Goal: Task Accomplishment & Management: Manage account settings

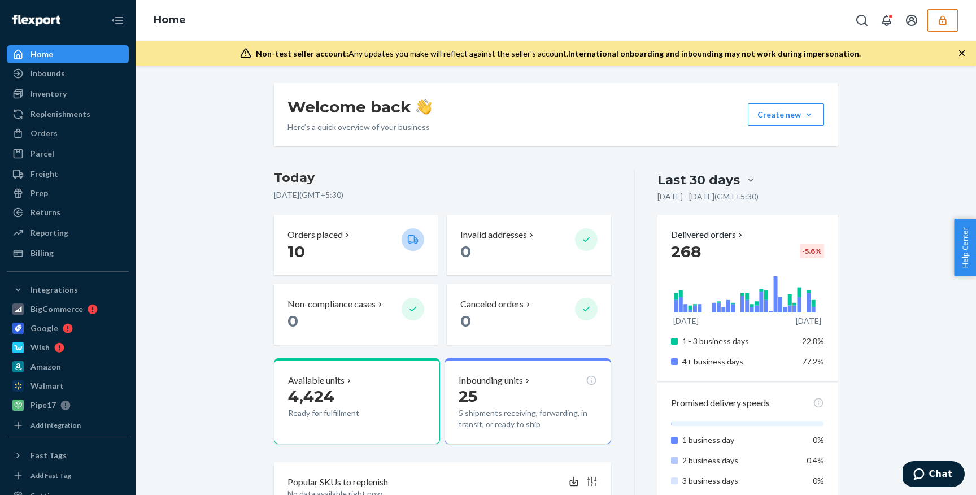
click at [945, 34] on div "Home" at bounding box center [556, 20] width 840 height 41
click at [943, 26] on button "button" at bounding box center [942, 20] width 31 height 23
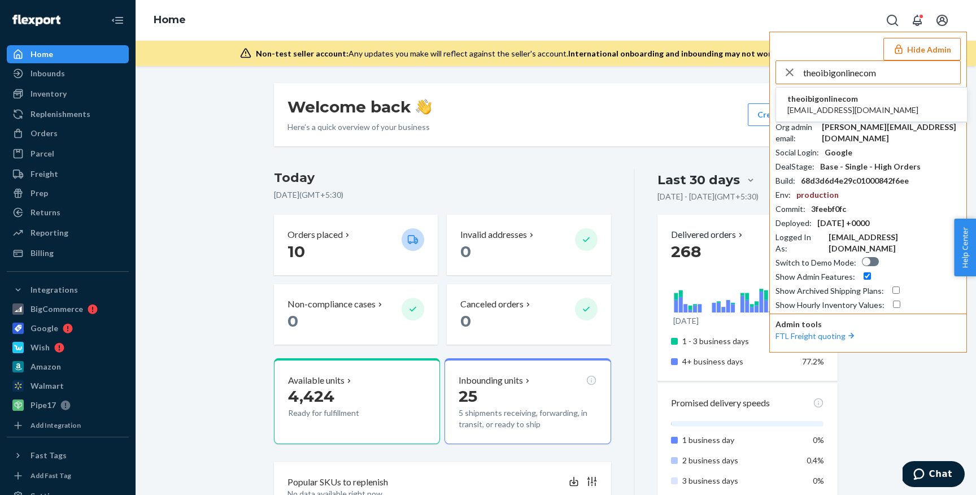
type input "theoibigonlinecom"
click at [870, 99] on li "theoibigonlinecom theo@ibigonline.com" at bounding box center [871, 105] width 191 height 34
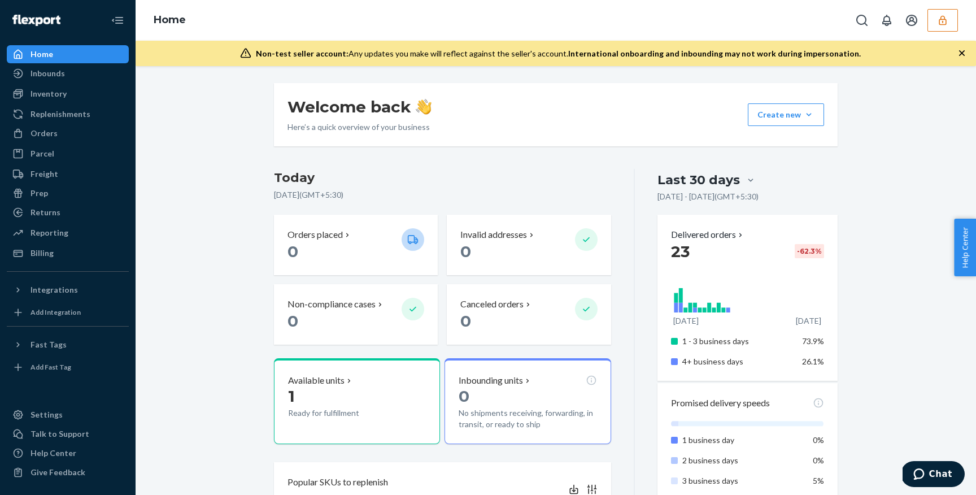
click at [952, 24] on button "button" at bounding box center [942, 20] width 31 height 23
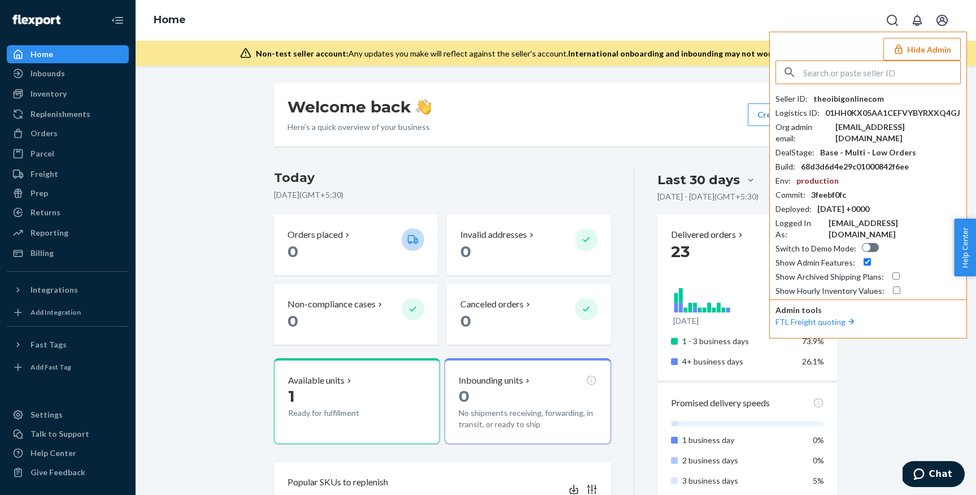
click at [925, 55] on button "Hide Admin" at bounding box center [921, 49] width 77 height 23
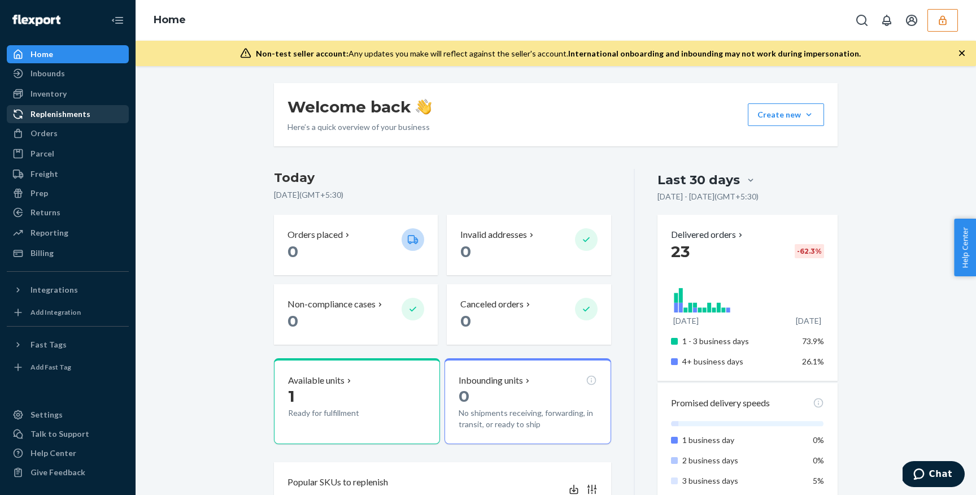
click at [40, 116] on div "Replenishments" at bounding box center [61, 113] width 60 height 11
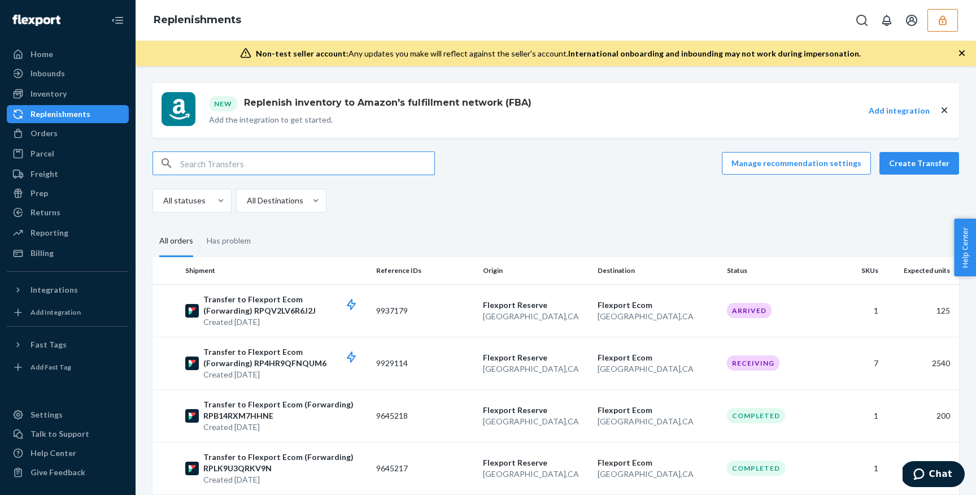
click at [959, 49] on icon "button" at bounding box center [961, 52] width 11 height 11
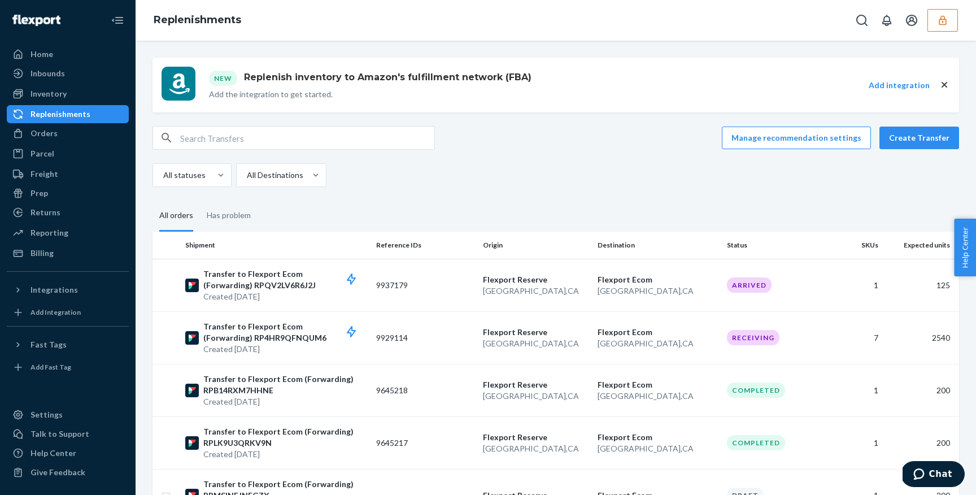
click at [300, 133] on input "text" at bounding box center [307, 138] width 254 height 23
paste input "DZLZXD8AM3S"
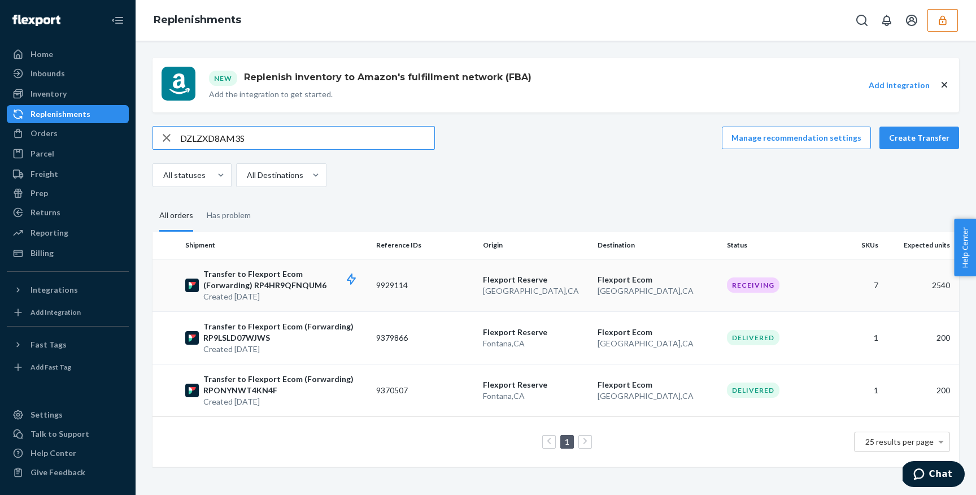
type input "DZLZXD8AM3S"
click at [346, 269] on p "Transfer to Flexport Ecom (Forwarding) RP4HR9QFNQUM6" at bounding box center [285, 279] width 164 height 23
drag, startPoint x: 256, startPoint y: 135, endPoint x: 115, endPoint y: 135, distance: 141.2
click at [115, 135] on div "Home Inbounds Shipping Plans Problems Inventory Products Replenishments Orders …" at bounding box center [488, 247] width 976 height 495
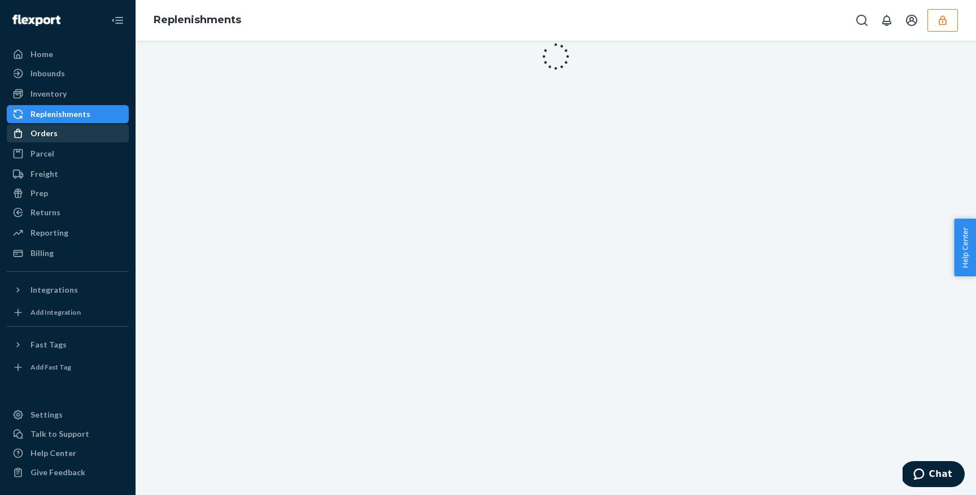
click at [56, 140] on div "Orders" at bounding box center [68, 133] width 120 height 16
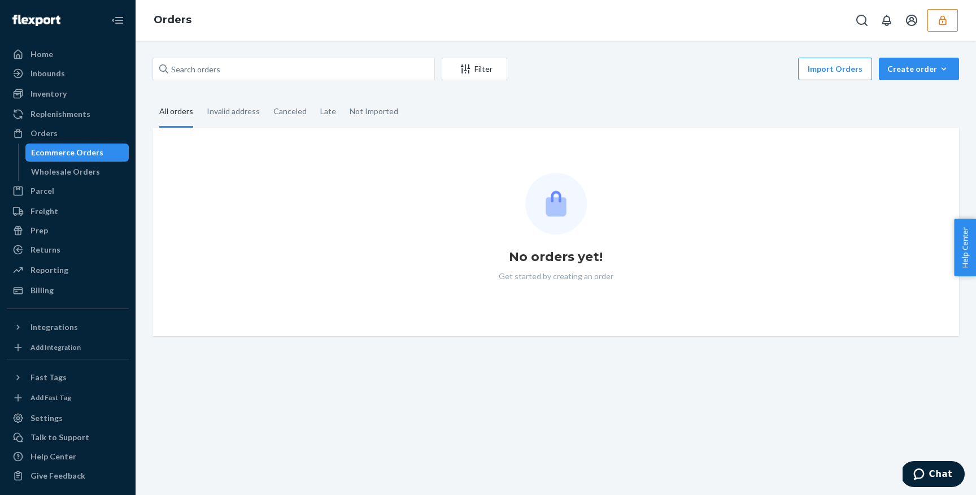
click at [360, 80] on div "Filter Import Orders Create order Ecommerce order Removal order" at bounding box center [556, 70] width 807 height 25
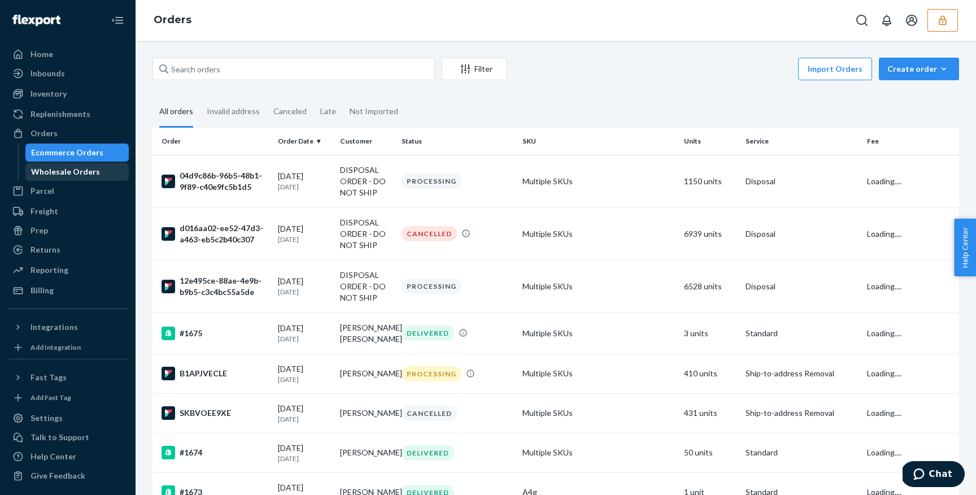
click at [99, 168] on div "Wholesale Orders" at bounding box center [78, 172] width 102 height 16
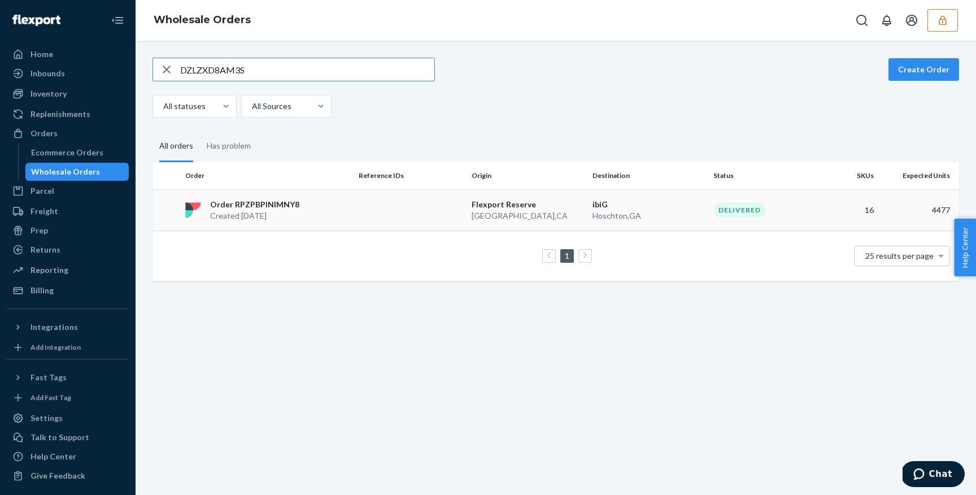
type input "DZLZXD8AM3S"
click at [315, 205] on div "Order RPZPBPINIMNY8 Created Sep 2, 2025" at bounding box center [267, 210] width 173 height 23
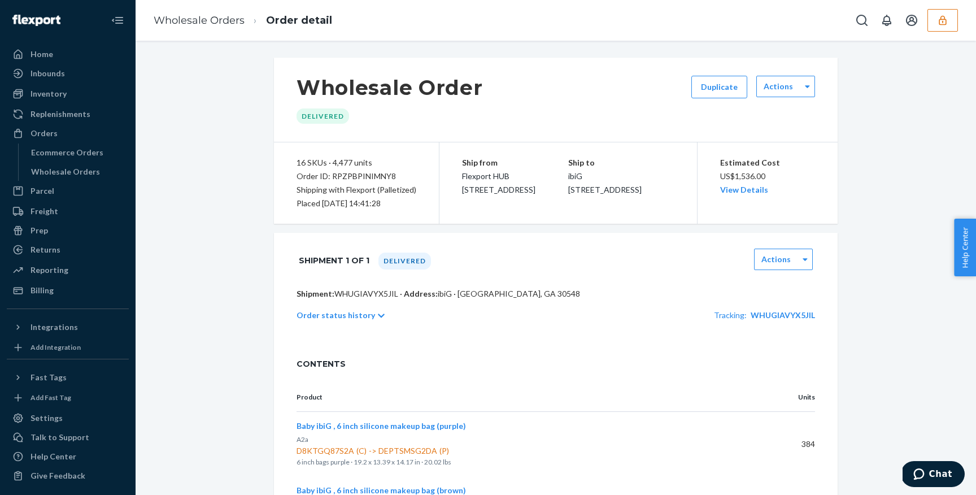
scroll to position [956, 0]
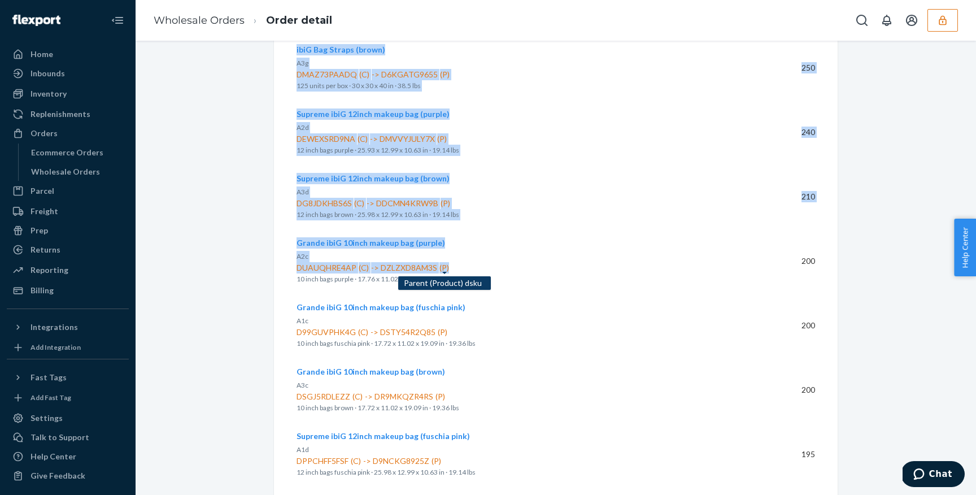
drag, startPoint x: 290, startPoint y: 267, endPoint x: 451, endPoint y: 268, distance: 161.5
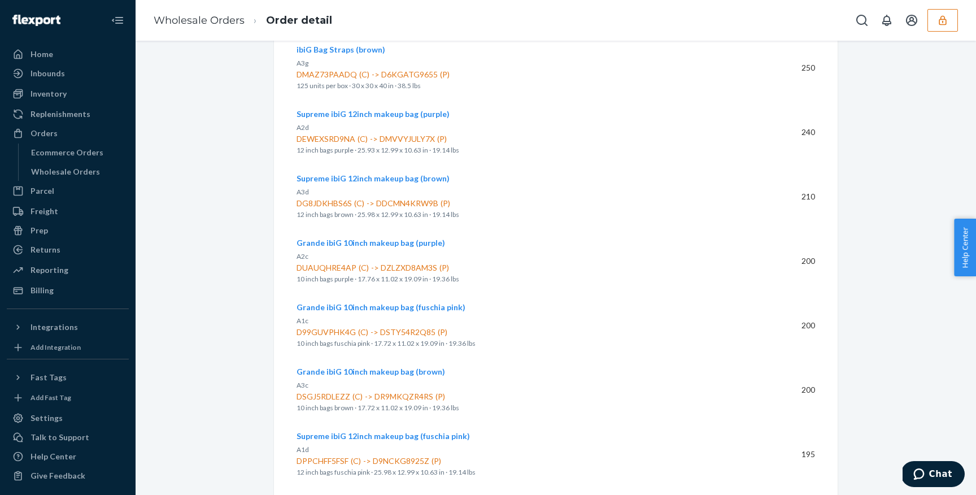
click at [343, 282] on p "10 inch bags purple · 17.76 x 11.02 x 19.09 in · 19.36 lbs" at bounding box center [523, 278] width 453 height 11
click at [313, 272] on span "DUAUQHRE4AP (C) -> DZLZXD8AM3S (P)" at bounding box center [523, 267] width 453 height 11
copy span "DUAUQHRE4AP"
click at [415, 266] on span "DUAUQHRE4AP (C) -> DZLZXD8AM3S (P)" at bounding box center [523, 267] width 453 height 11
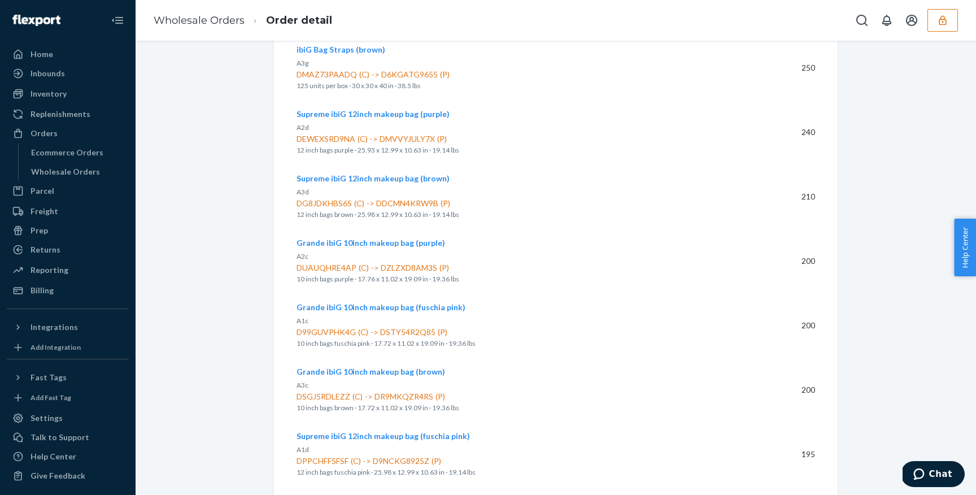
click at [415, 266] on span "DUAUQHRE4AP (C) -> DZLZXD8AM3S (P)" at bounding box center [523, 267] width 453 height 11
copy span "DZLZXD8AM3S"
click at [70, 169] on div "Wholesale Orders" at bounding box center [65, 171] width 69 height 11
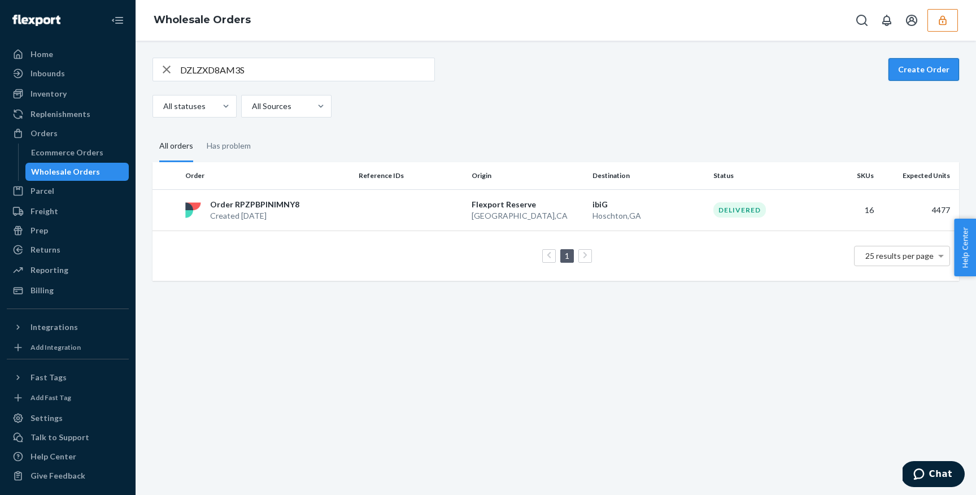
click at [917, 69] on button "Create Order" at bounding box center [923, 69] width 71 height 23
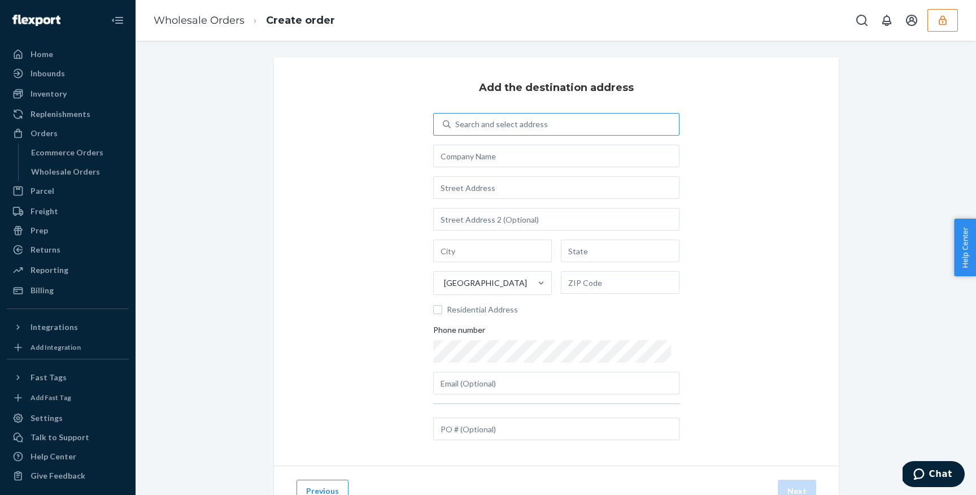
click at [542, 121] on div "Search and select address" at bounding box center [501, 124] width 93 height 11
click at [456, 121] on input "Search and select address" at bounding box center [455, 124] width 1 height 11
type input "a"
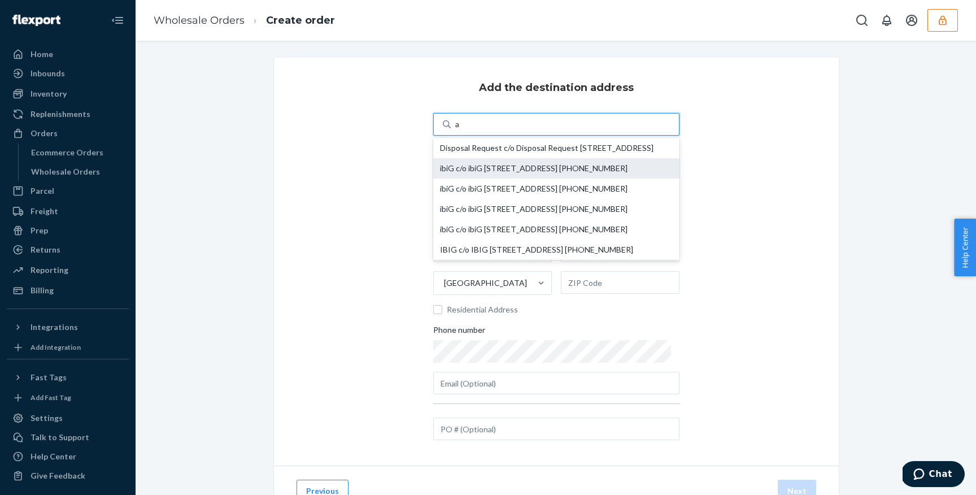
click at [524, 173] on div "ibiG c/o ibiG 2431 Hopehaven Way Hoschton, GA 30548 +1 (727) 641-4432" at bounding box center [556, 168] width 233 height 9
click at [460, 130] on input "a" at bounding box center [457, 124] width 5 height 11
type input "ibiG"
type input "Hoschton"
type input "GA"
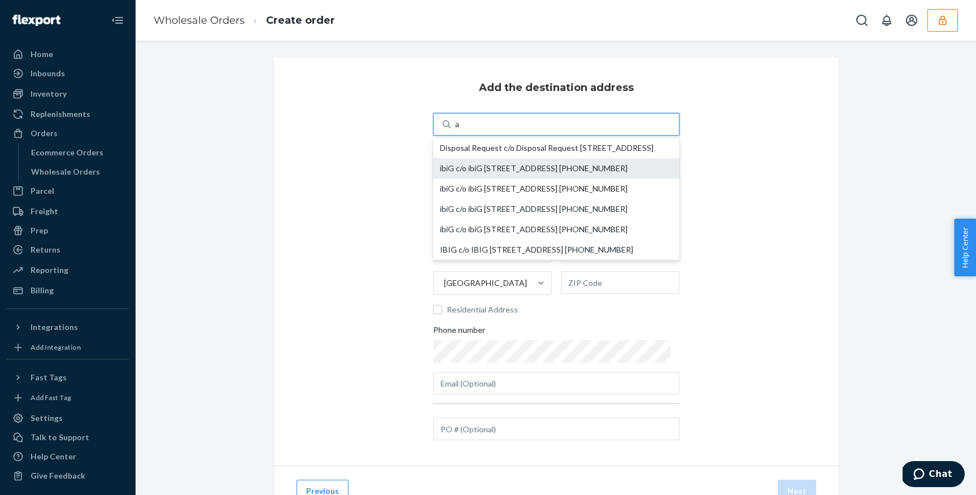
type input "30548"
type input "2431 Hopehaven Way"
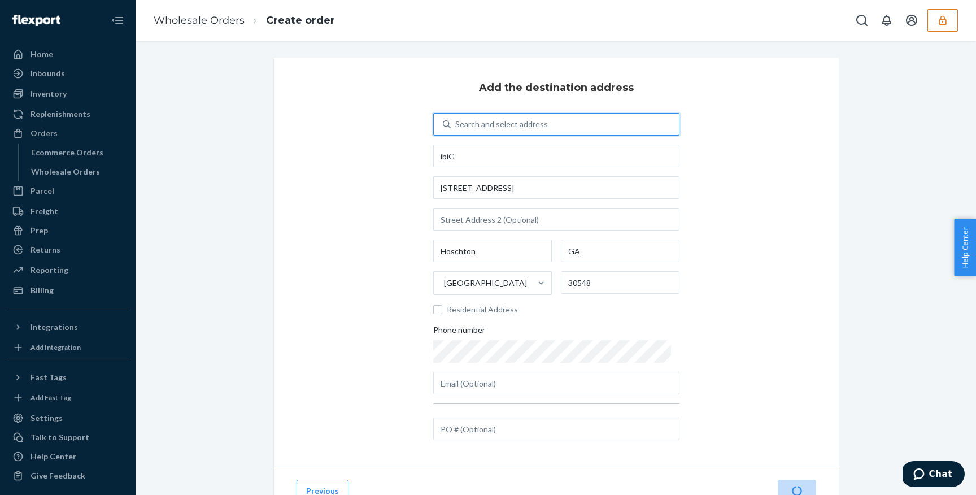
scroll to position [48, 0]
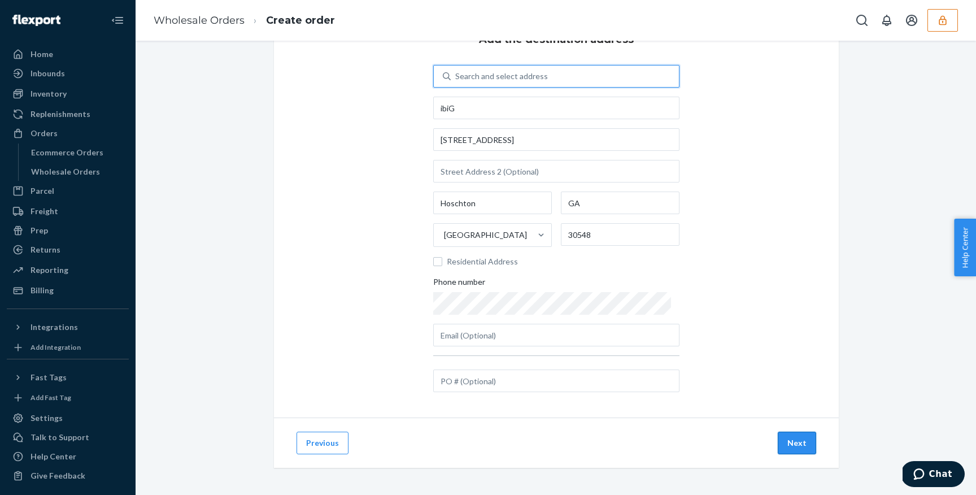
click at [796, 446] on button "Next" at bounding box center [797, 443] width 38 height 23
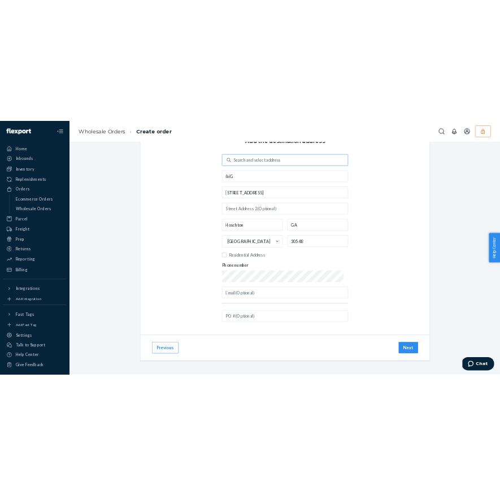
scroll to position [0, 0]
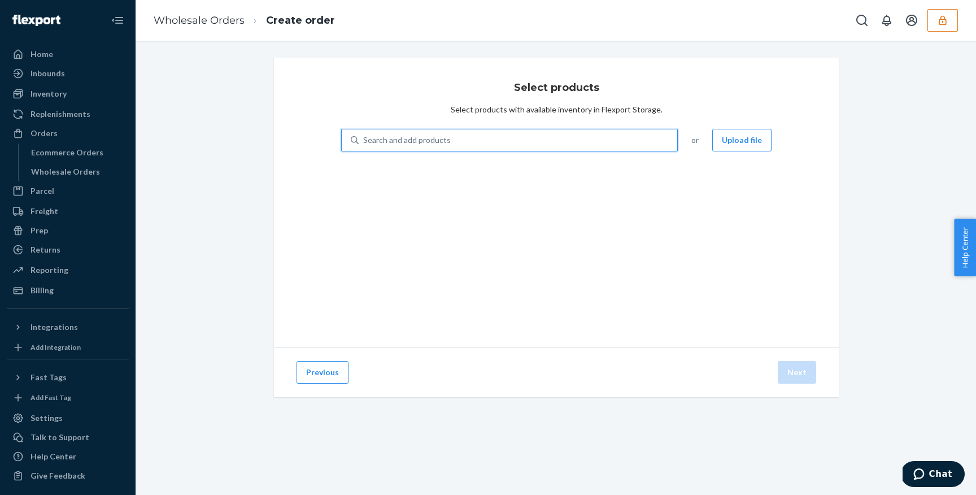
click at [544, 131] on div "Search and add products" at bounding box center [518, 140] width 319 height 20
click at [364, 134] on input "0 results available. Use Up and Down to choose options, press Enter to select t…" at bounding box center [363, 139] width 1 height 11
paste input "DZLZXD8AM3S"
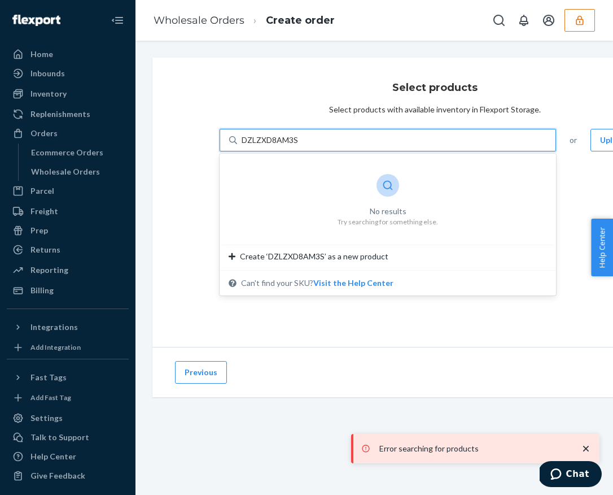
type input "DZLZXD8AM3S"
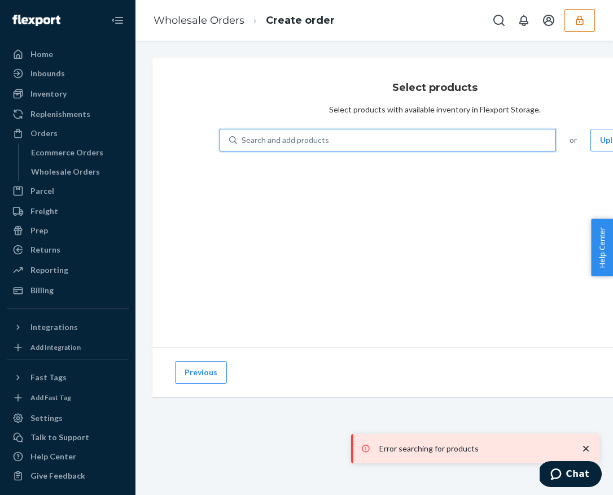
click at [487, 252] on div "Select products Select products with available inventory in Flexport Storage. 0…" at bounding box center [435, 202] width 565 height 289
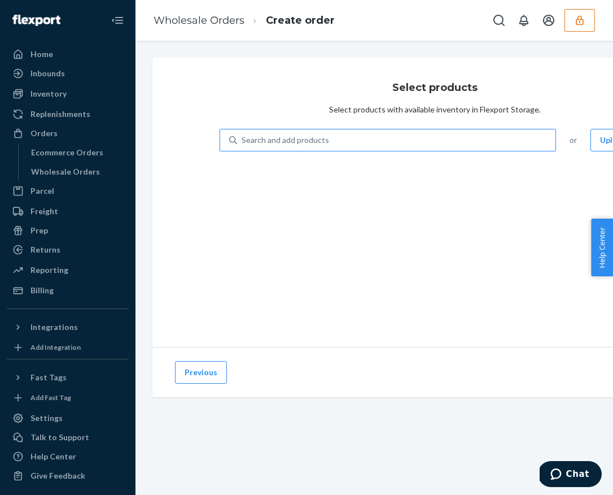
click at [286, 144] on div "Search and add products" at bounding box center [286, 139] width 88 height 11
click at [243, 144] on input "Search and add products" at bounding box center [242, 139] width 1 height 11
paste input "DZLZXD8AM3S"
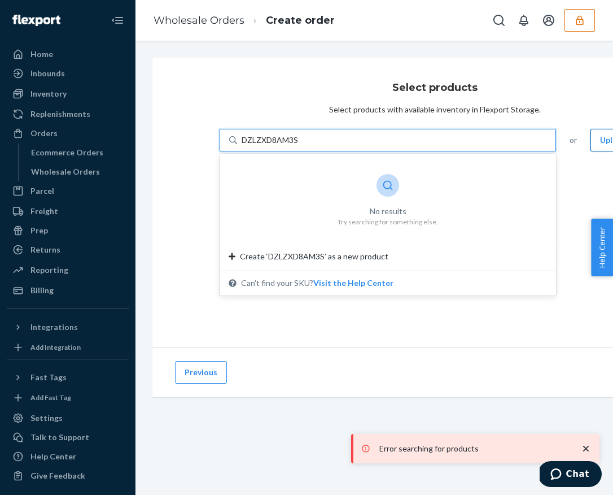
type input "DZLZXD8AM3S"
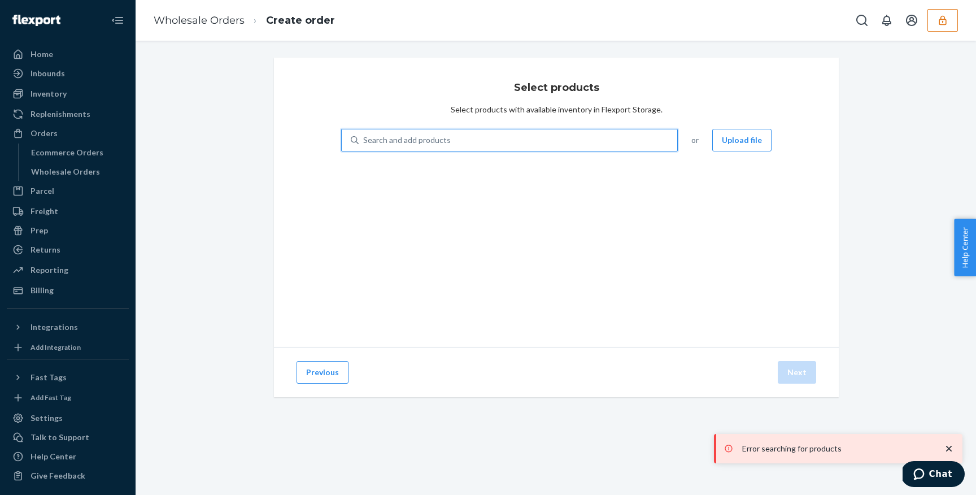
click at [511, 142] on div "Search and add products" at bounding box center [518, 140] width 319 height 20
click at [364, 142] on input "0 results available. Select is focused ,type to refine list, press Down to open…" at bounding box center [363, 139] width 1 height 11
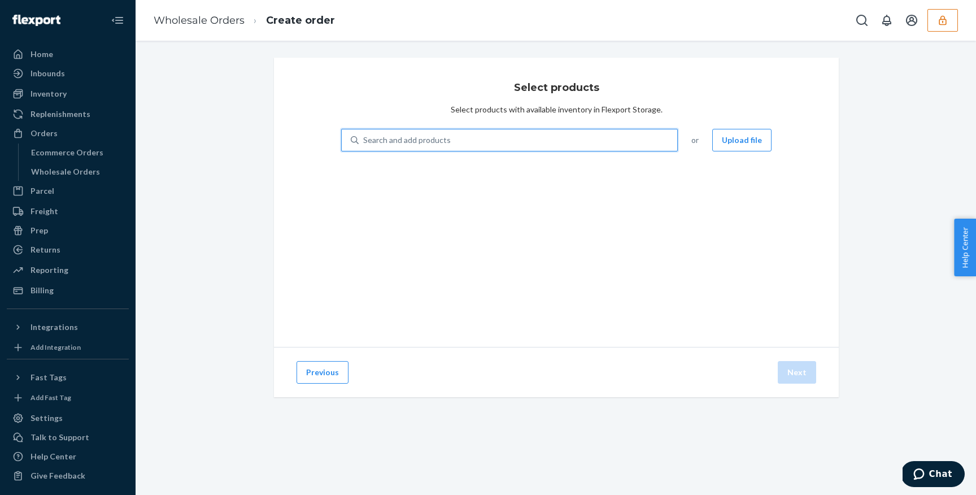
click at [461, 141] on div "Search and add products" at bounding box center [518, 140] width 319 height 20
click at [364, 141] on input "0 results available. Use Up and Down to choose options, press Enter to select t…" at bounding box center [363, 139] width 1 height 11
paste input "DZLZXD8AM3S"
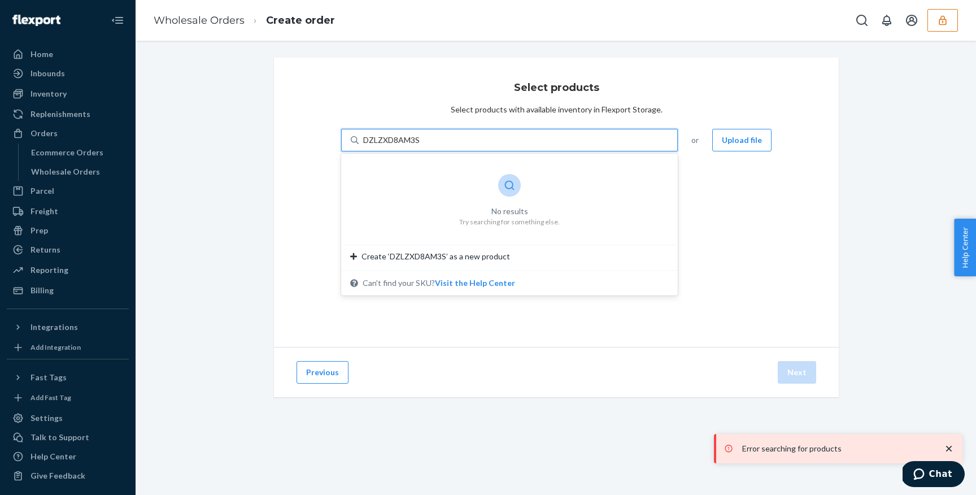
type input "DZLZXD8AM3S"
click at [521, 311] on div "Select products Select products with available inventory in Flexport Storage. 0…" at bounding box center [556, 202] width 565 height 289
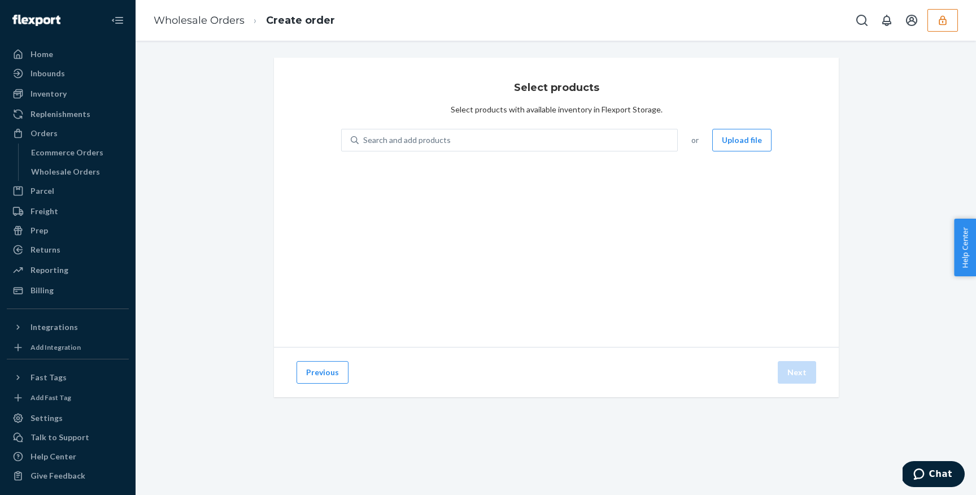
click at [644, 386] on div "Previous Next" at bounding box center [556, 372] width 565 height 50
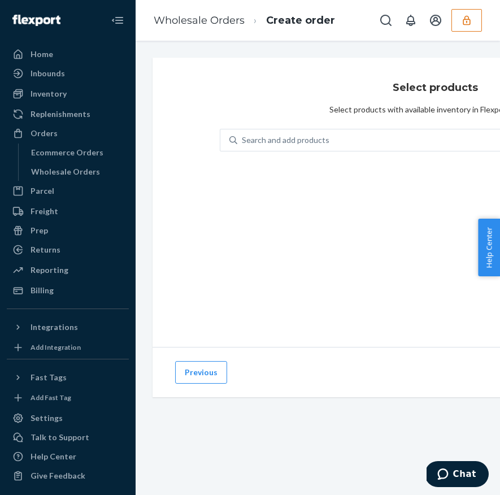
click at [339, 152] on div "Search and add products or Upload file" at bounding box center [435, 147] width 430 height 36
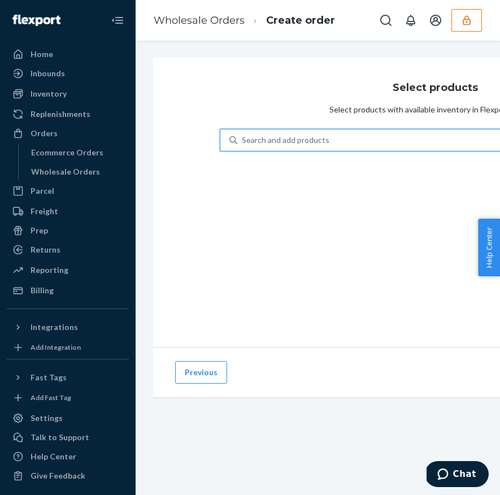
click at [336, 136] on div "Search and add products" at bounding box center [396, 140] width 319 height 20
click at [243, 136] on input "0 results available. Use Up and Down to choose options, press Enter to select t…" at bounding box center [242, 139] width 1 height 11
paste input "DZLZXD8AM3S"
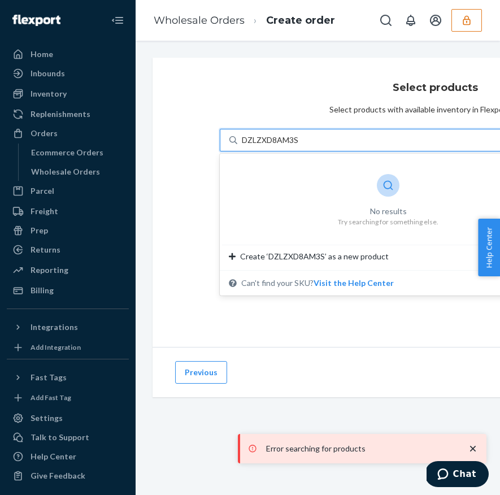
type input "DZLZXD8AM3S"
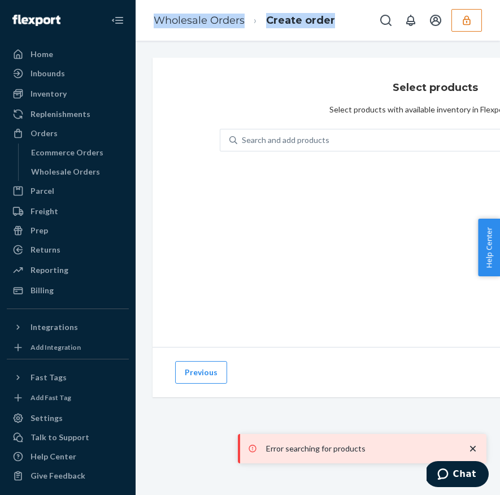
click at [276, 13] on li "Create order" at bounding box center [290, 20] width 90 height 15
click at [295, 114] on div "Select products Select products with available inventory in Flexport Storage. S…" at bounding box center [435, 202] width 565 height 289
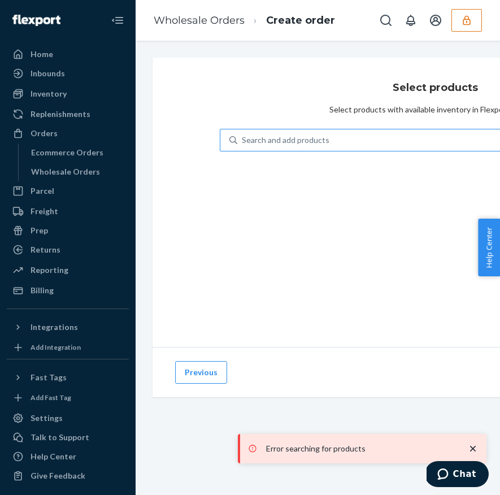
click at [294, 138] on div "Search and add products" at bounding box center [286, 139] width 88 height 11
click at [243, 138] on input "Search and add products" at bounding box center [242, 139] width 1 height 11
paste input "DZLZXD8AM3S"
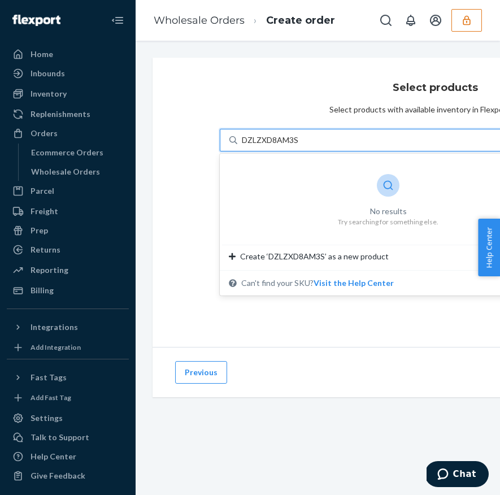
type input "DZLZXD8AM3S"
click at [278, 14] on link "Create order" at bounding box center [300, 20] width 69 height 12
click at [470, 15] on icon "button" at bounding box center [466, 20] width 11 height 11
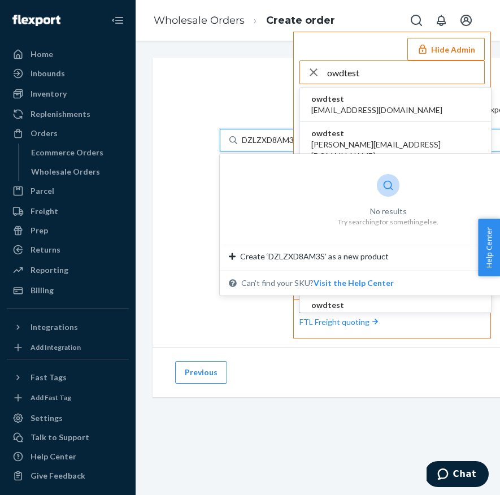
type input "owdtest"
click at [380, 107] on span "[EMAIL_ADDRESS][DOMAIN_NAME]" at bounding box center [376, 109] width 131 height 11
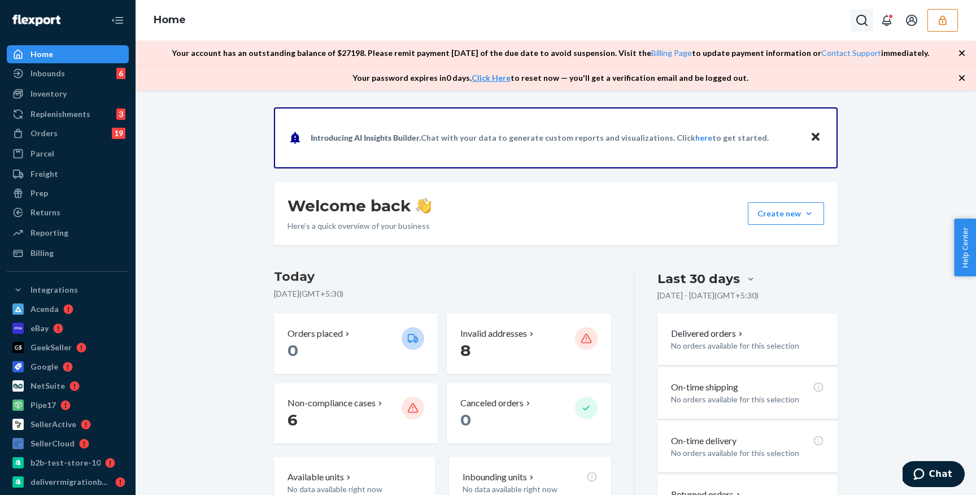
click at [499, 31] on button "button" at bounding box center [942, 20] width 31 height 23
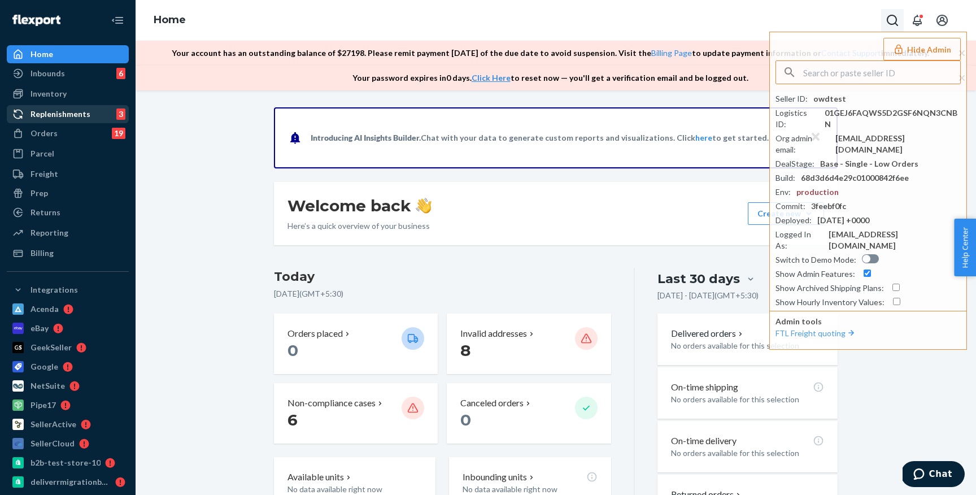
click at [64, 115] on div "Replenishments" at bounding box center [61, 113] width 60 height 11
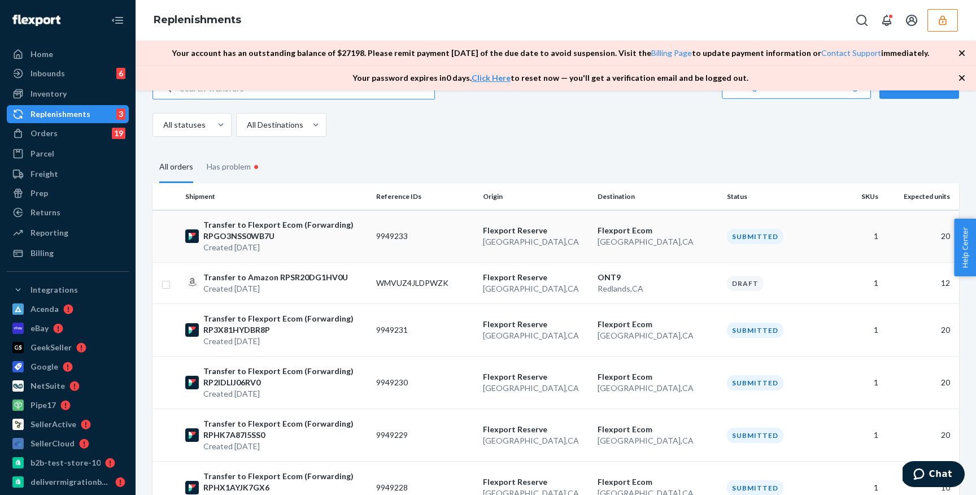
scroll to position [93, 0]
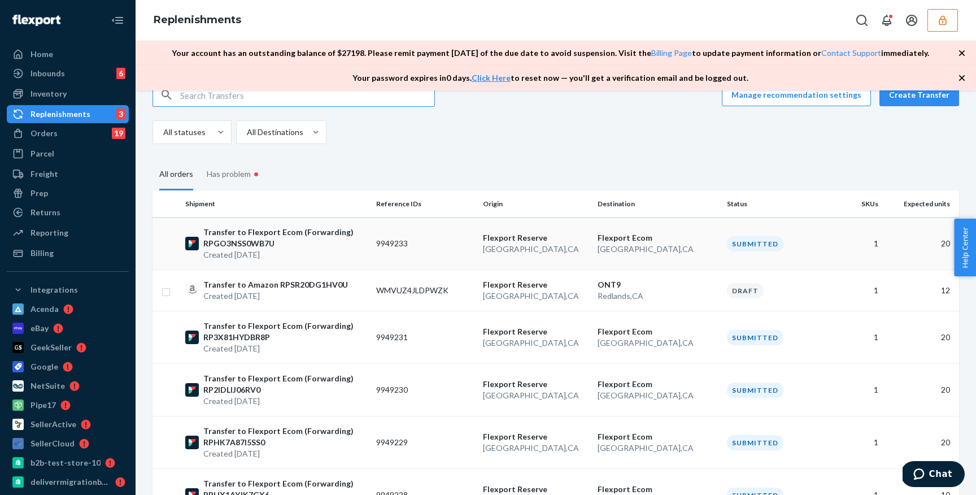
click at [380, 230] on td "9949233" at bounding box center [425, 243] width 107 height 53
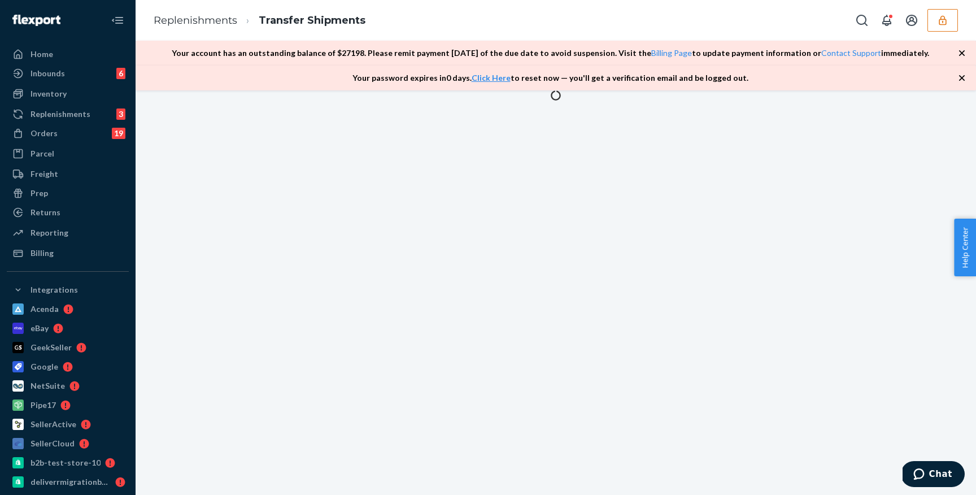
click at [499, 47] on icon "button" at bounding box center [961, 52] width 11 height 11
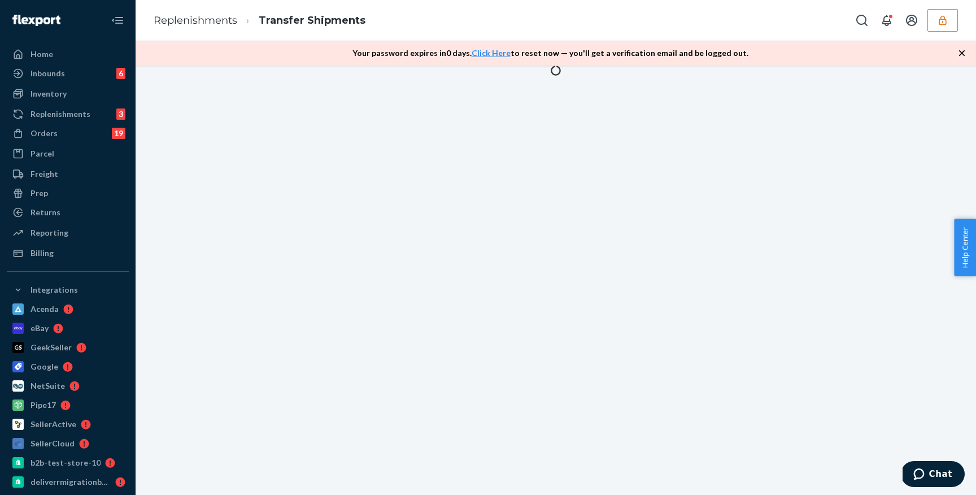
click at [499, 49] on icon "button" at bounding box center [961, 52] width 11 height 11
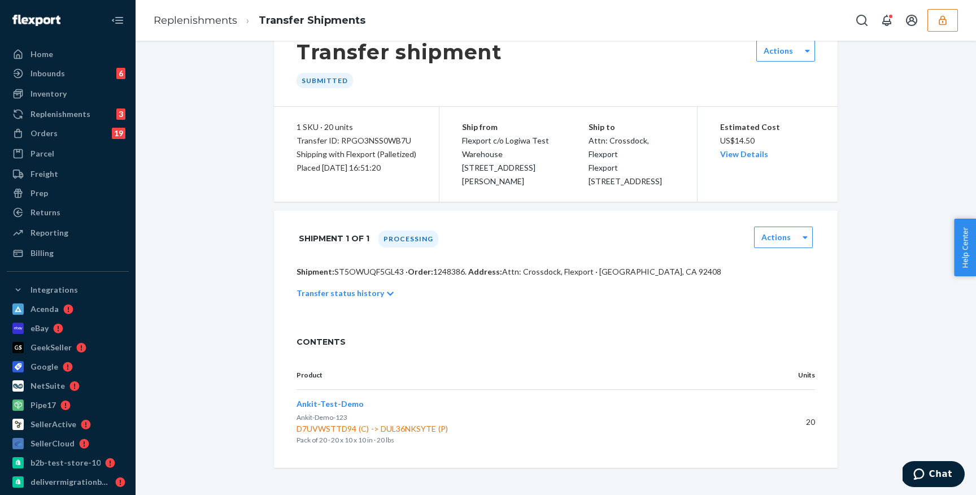
scroll to position [49, 0]
click at [324, 431] on span "D7UVWSTTD94 (C) -> DUL36NKSYTE (P)" at bounding box center [523, 428] width 453 height 11
click at [424, 426] on span "D7UVWSTTD94 (C) -> DUL36NKSYTE (P)" at bounding box center [523, 428] width 453 height 11
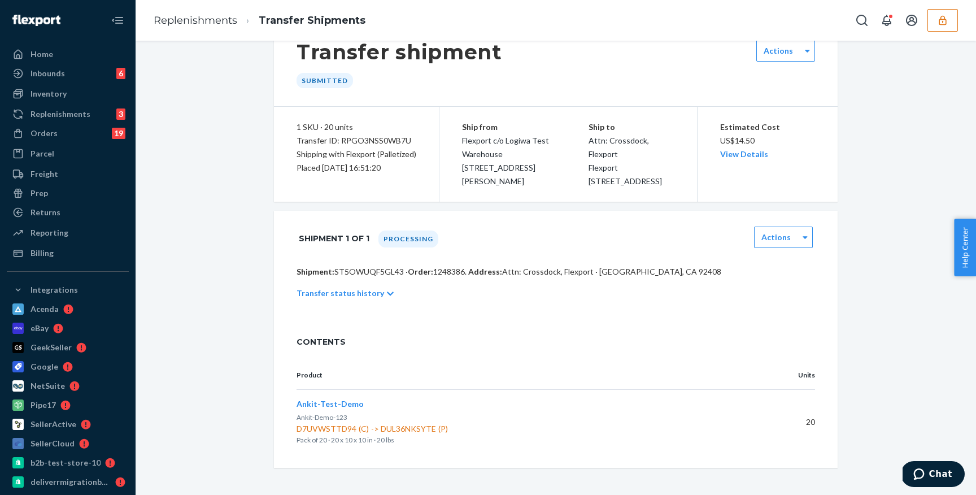
copy span "DUL36NKSYTE"
click at [77, 107] on div "Replenishments 3" at bounding box center [68, 114] width 120 height 16
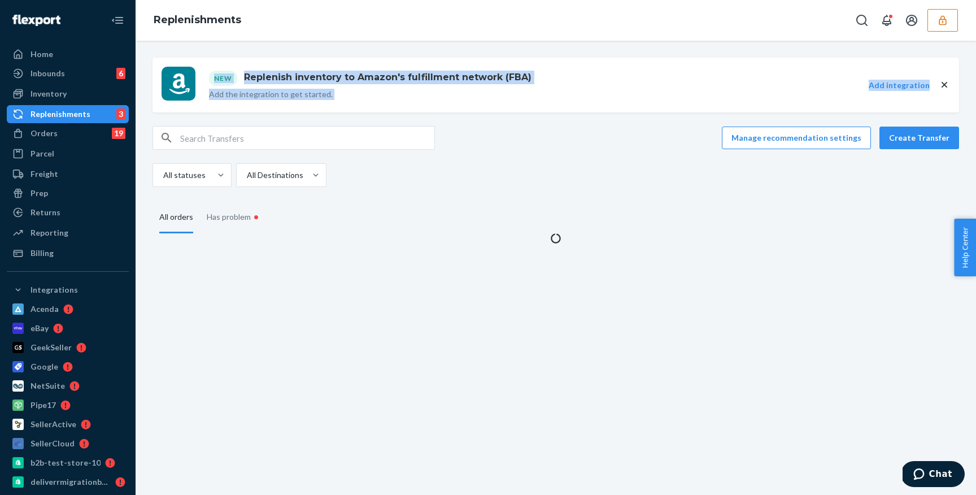
drag, startPoint x: 507, startPoint y: 125, endPoint x: 975, endPoint y: 47, distance: 474.7
click at [499, 47] on body "Home Inbounds 6 Shipping Plans Problems 6 Inventory Products Branded Packaging …" at bounding box center [488, 247] width 976 height 495
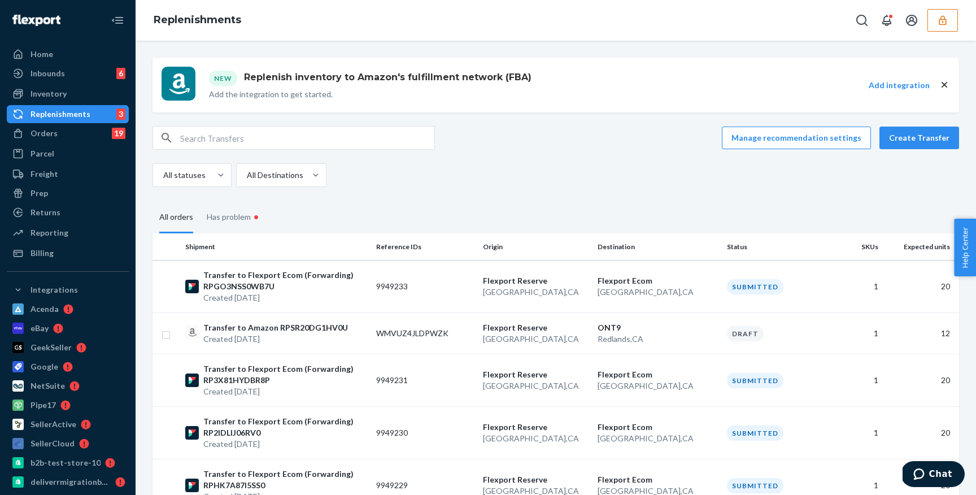
click at [499, 144] on button "Create Transfer" at bounding box center [919, 138] width 80 height 23
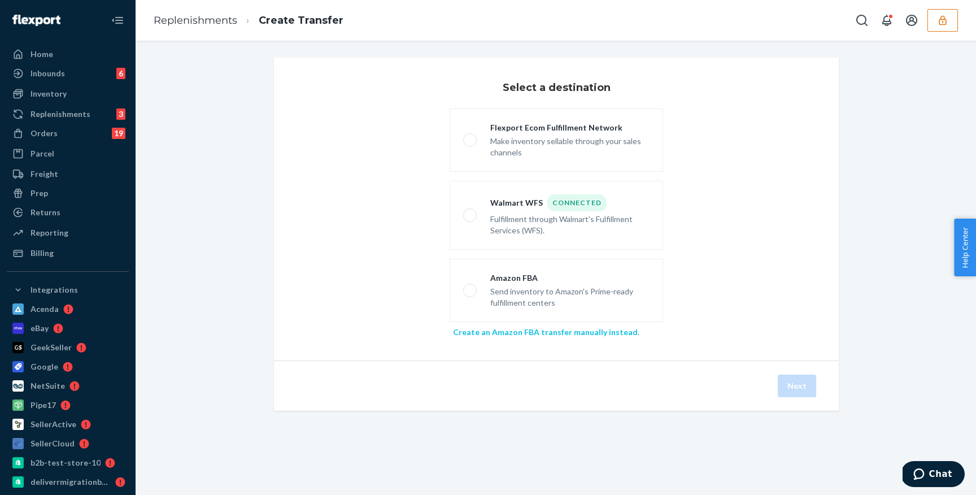
click at [499, 328] on link "Create an Amazon FBA transfer manually instead" at bounding box center [545, 332] width 185 height 10
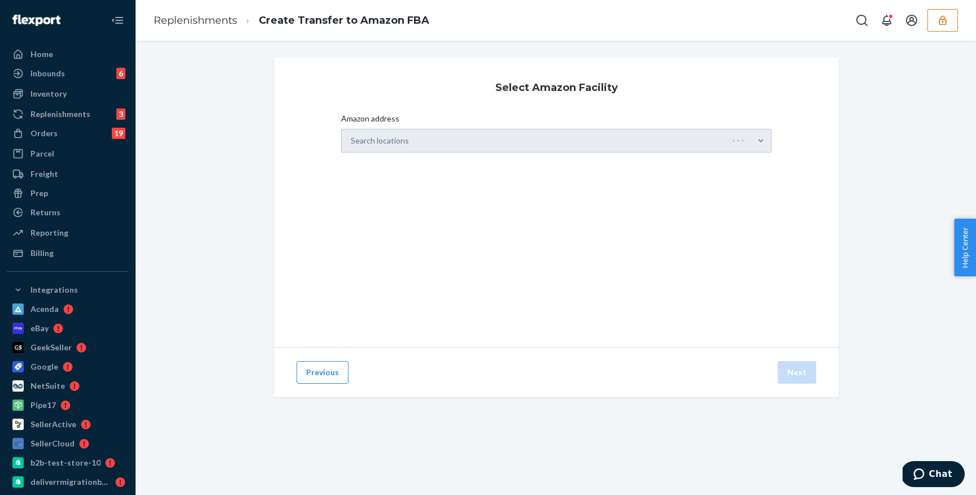
click at [499, 147] on div "Search locations" at bounding box center [556, 141] width 430 height 24
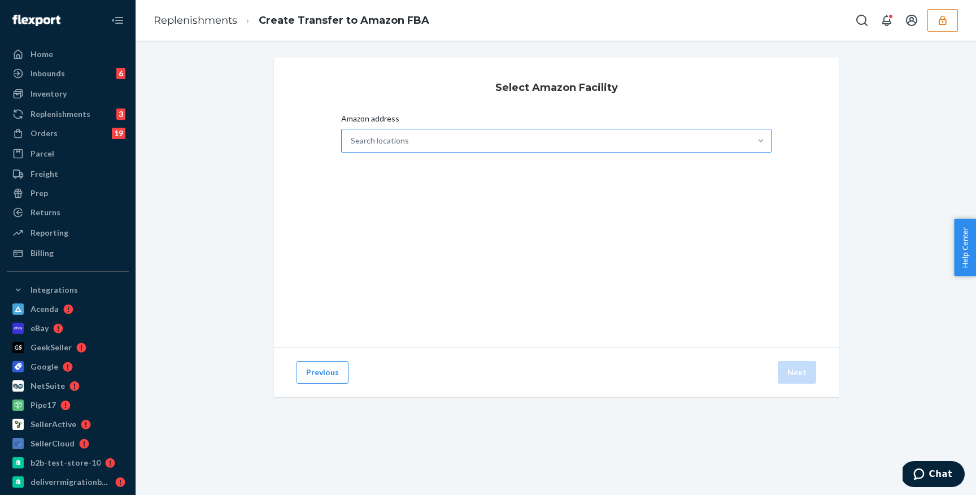
click at [499, 143] on div at bounding box center [761, 140] width 20 height 11
click at [352, 143] on input "Amazon address Search locations" at bounding box center [351, 140] width 1 height 11
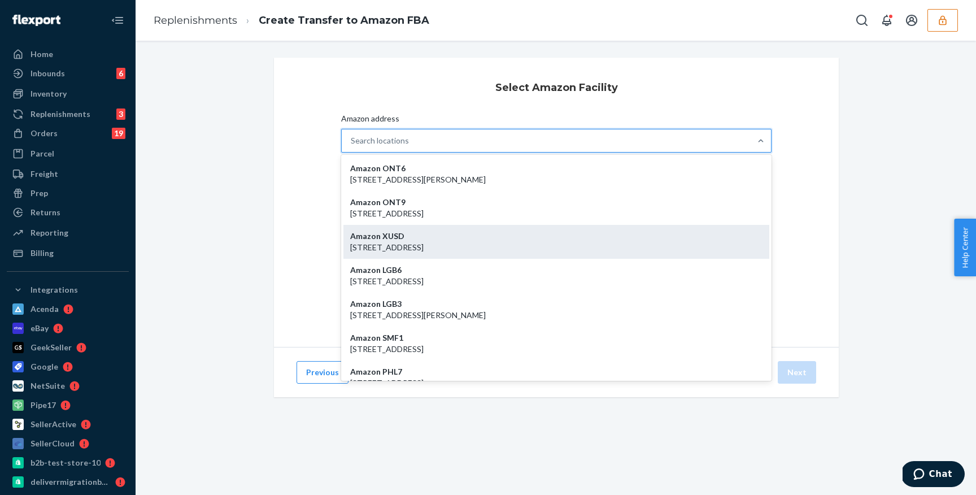
click at [499, 243] on p "[STREET_ADDRESS]" at bounding box center [556, 247] width 412 height 11
click at [352, 146] on input "Amazon address option Amazon XUSD - [STREET_ADDRESS] focused, 3 of 1169. 1169 r…" at bounding box center [351, 140] width 1 height 11
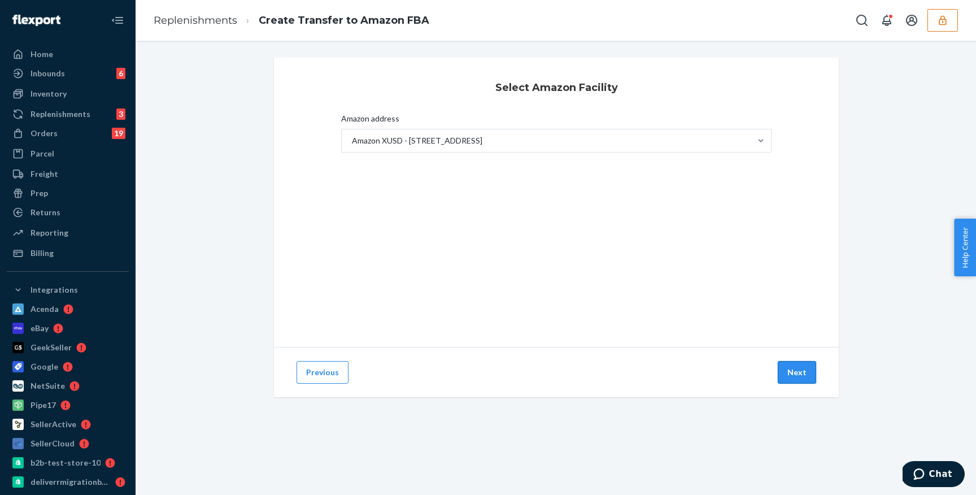
click at [499, 369] on button "Next" at bounding box center [797, 372] width 38 height 23
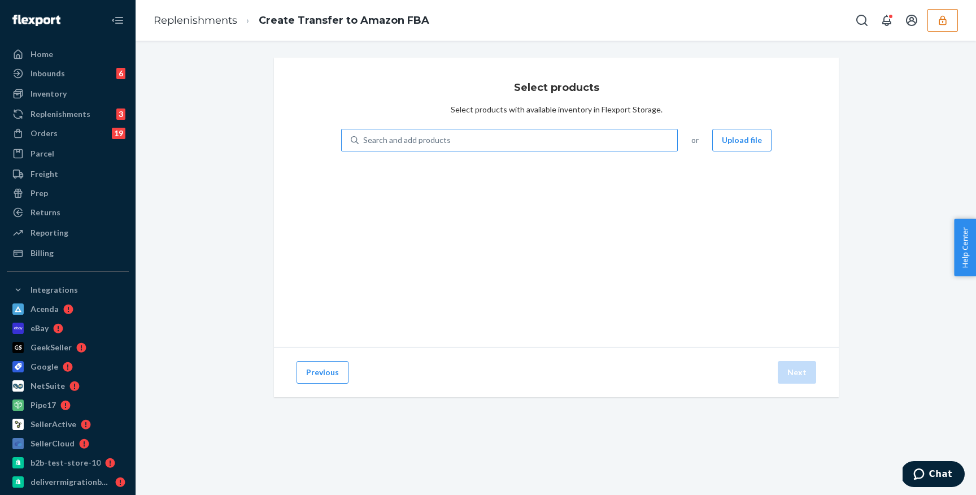
click at [461, 142] on div "Search and add products" at bounding box center [518, 140] width 319 height 20
click at [364, 142] on input "Search and add products" at bounding box center [363, 139] width 1 height 11
paste input "DUL36NKSYTE"
type input "DUL36NKSYTE"
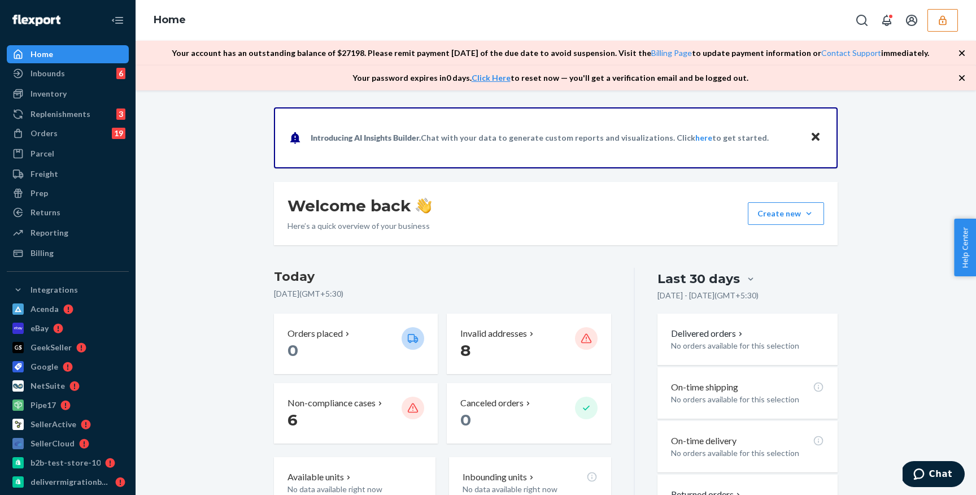
click at [961, 58] on icon "button" at bounding box center [961, 52] width 11 height 11
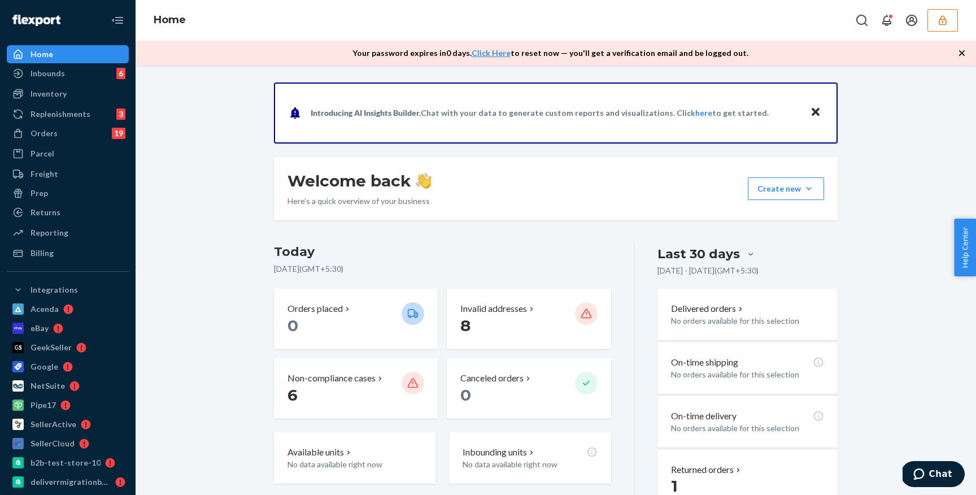
click at [961, 58] on icon "button" at bounding box center [961, 52] width 11 height 11
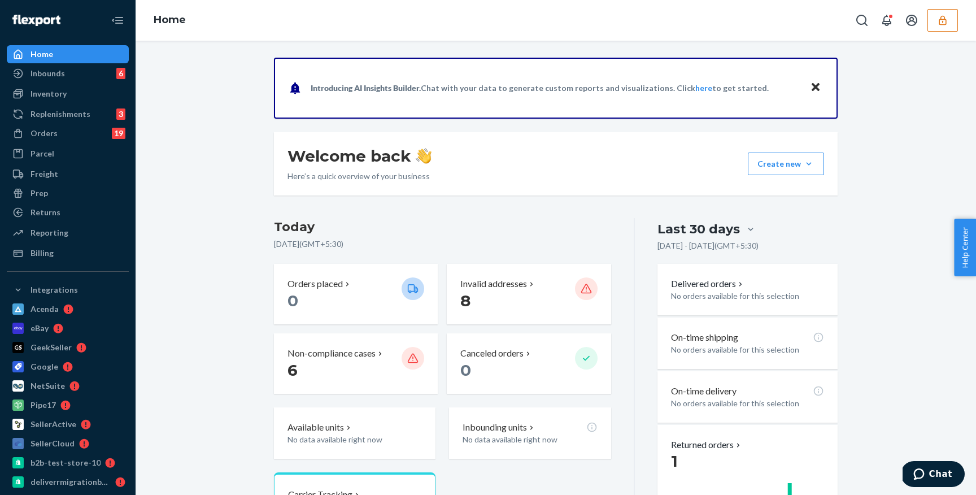
click at [947, 23] on icon "button" at bounding box center [942, 20] width 11 height 11
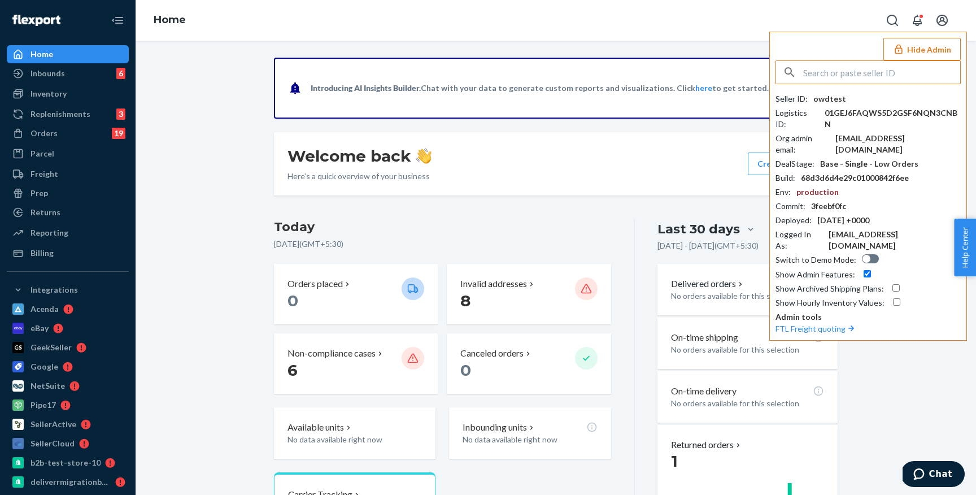
click at [945, 45] on button "Hide Admin" at bounding box center [921, 49] width 77 height 23
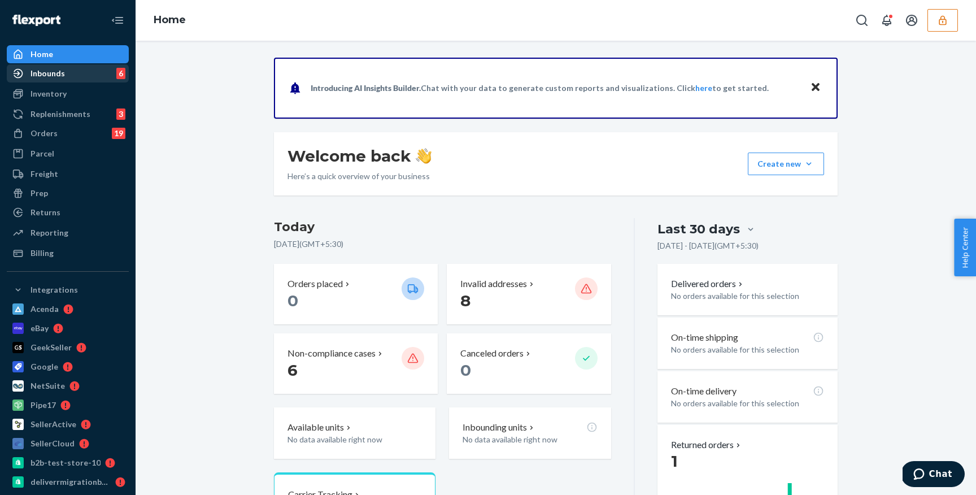
click at [44, 82] on link "Inbounds 6" at bounding box center [68, 73] width 122 height 18
